Goal: Task Accomplishment & Management: Manage account settings

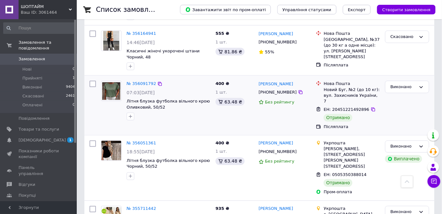
scroll to position [233, 0]
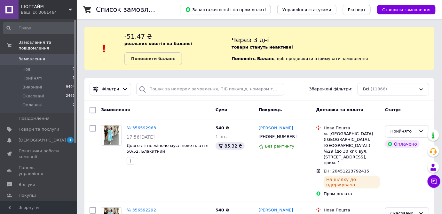
click at [71, 10] on icon at bounding box center [70, 9] width 3 height 3
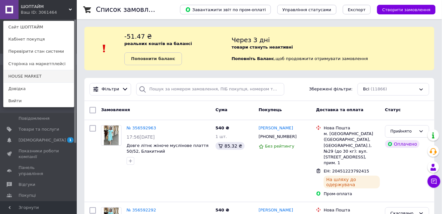
click at [28, 77] on link "HOUSE MARKET" at bounding box center [39, 76] width 70 height 12
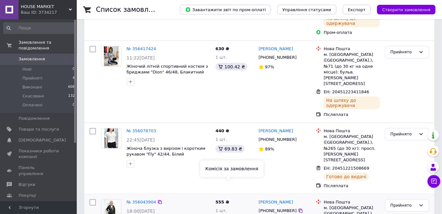
scroll to position [174, 0]
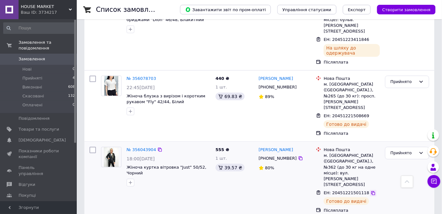
click at [371, 191] on icon at bounding box center [373, 193] width 5 height 5
click at [298, 156] on icon at bounding box center [300, 158] width 5 height 5
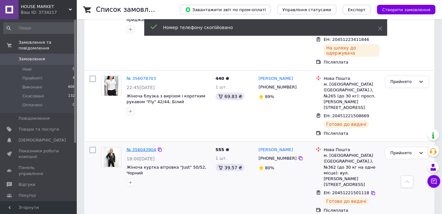
click at [138, 148] on link "№ 356043904" at bounding box center [141, 150] width 29 height 5
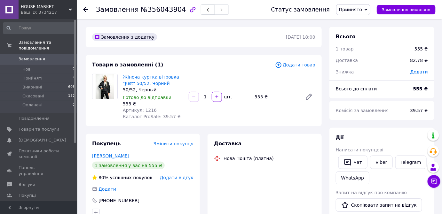
click at [118, 157] on link "[PERSON_NAME]" at bounding box center [110, 156] width 37 height 5
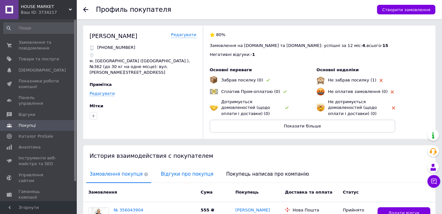
click at [186, 174] on span "Відгуки про покупця" at bounding box center [187, 174] width 59 height 16
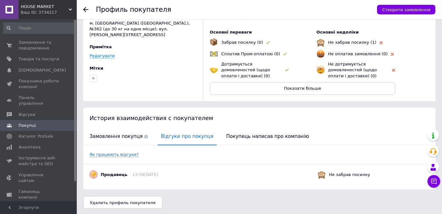
scroll to position [38, 0]
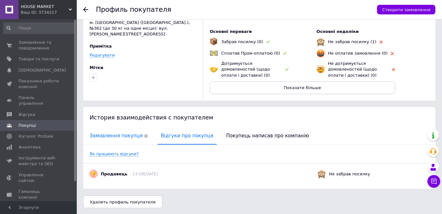
click at [101, 135] on span "Замовлення покупця" at bounding box center [118, 136] width 65 height 16
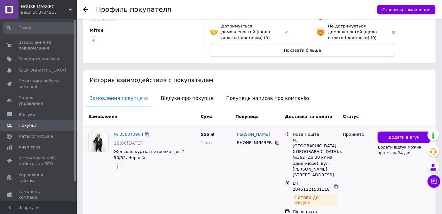
scroll to position [78, 0]
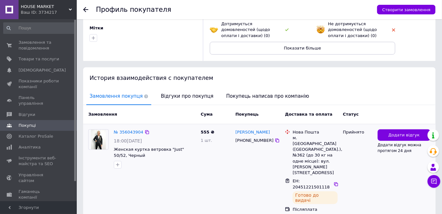
drag, startPoint x: 338, startPoint y: 164, endPoint x: 332, endPoint y: 148, distance: 16.7
click at [337, 182] on icon at bounding box center [336, 184] width 5 height 5
click at [275, 141] on icon at bounding box center [277, 140] width 5 height 5
drag, startPoint x: 269, startPoint y: 131, endPoint x: 236, endPoint y: 132, distance: 32.7
click at [236, 132] on div "[PERSON_NAME]" at bounding box center [258, 132] width 46 height 7
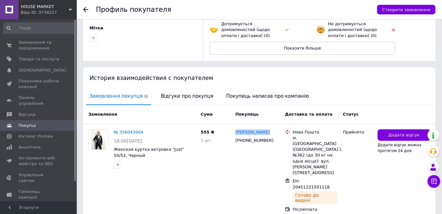
copy link "[PERSON_NAME]"
